Goal: Find specific page/section: Find specific page/section

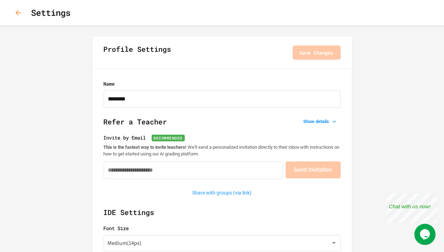
click at [37, 12] on h1 "Settings" at bounding box center [50, 12] width 39 height 13
click at [17, 11] on icon "button" at bounding box center [18, 12] width 8 height 8
click at [18, 12] on icon "button" at bounding box center [19, 13] width 6 height 6
click at [22, 12] on icon "button" at bounding box center [18, 12] width 8 height 8
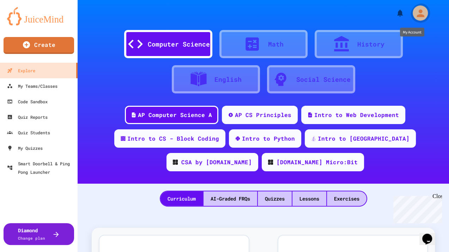
click at [417, 7] on icon "My Account" at bounding box center [419, 12] width 11 height 11
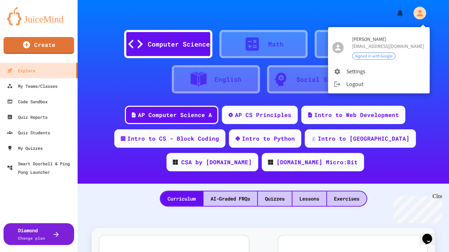
click at [64, 8] on div at bounding box center [224, 126] width 449 height 252
